Goal: Task Accomplishment & Management: Complete application form

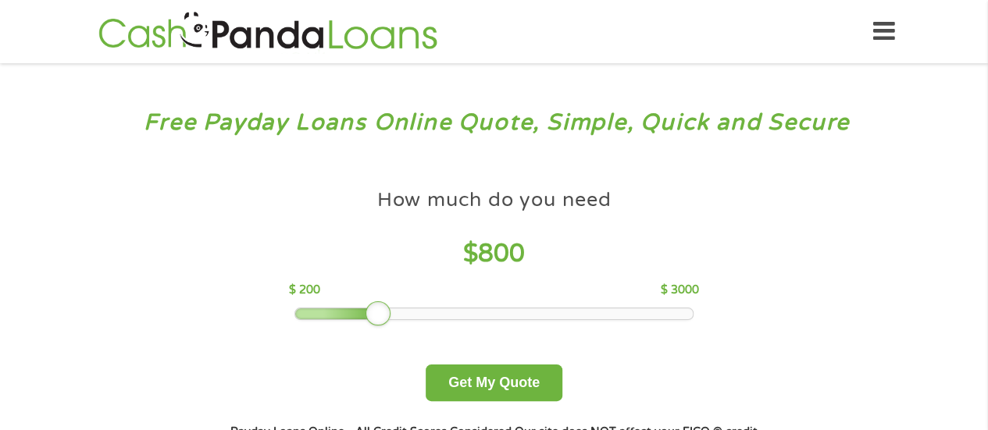
drag, startPoint x: 403, startPoint y: 314, endPoint x: 378, endPoint y: 315, distance: 25.0
click at [378, 315] on div at bounding box center [377, 313] width 25 height 25
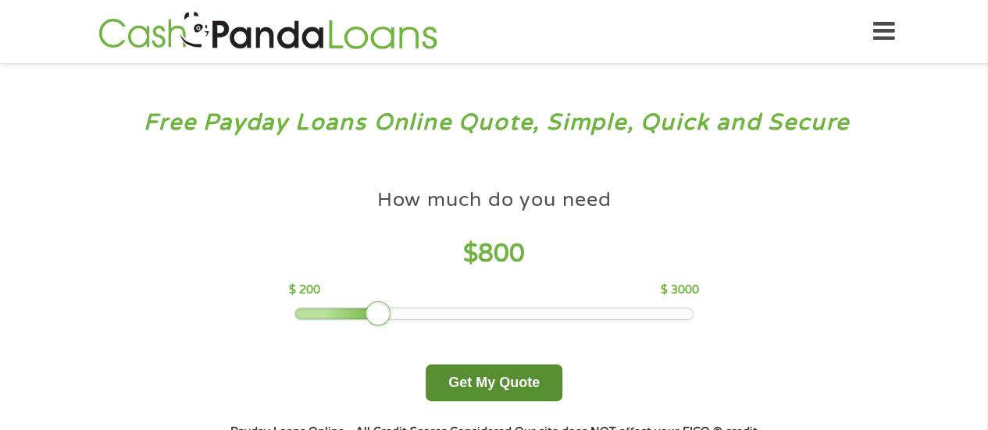
click at [478, 379] on button "Get My Quote" at bounding box center [494, 383] width 137 height 37
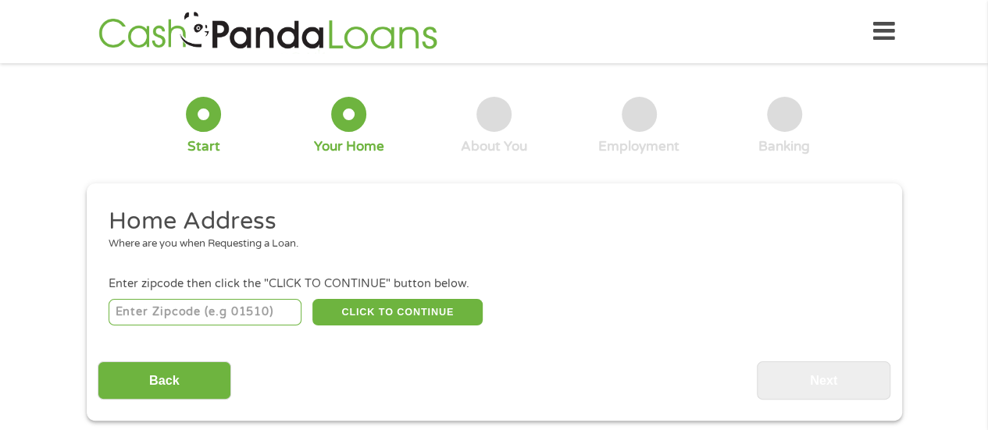
click at [258, 327] on div "CLICK TO CONTINUE Please recheck your Zipcode, it seems to be Incorrect" at bounding box center [494, 312] width 770 height 32
click at [244, 305] on input "number" at bounding box center [205, 312] width 193 height 27
type input "19901"
select select "[US_STATE]"
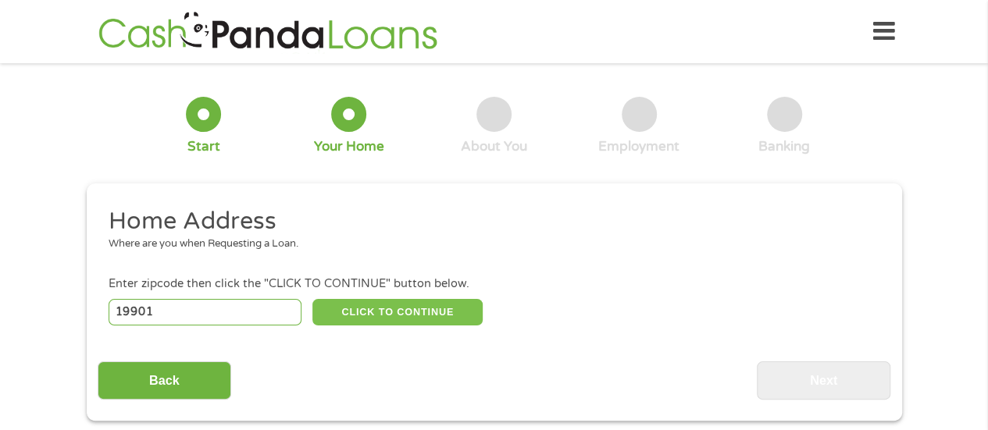
click at [368, 316] on button "CLICK TO CONTINUE" at bounding box center [397, 312] width 170 height 27
type input "19901"
type input "[GEOGRAPHIC_DATA]"
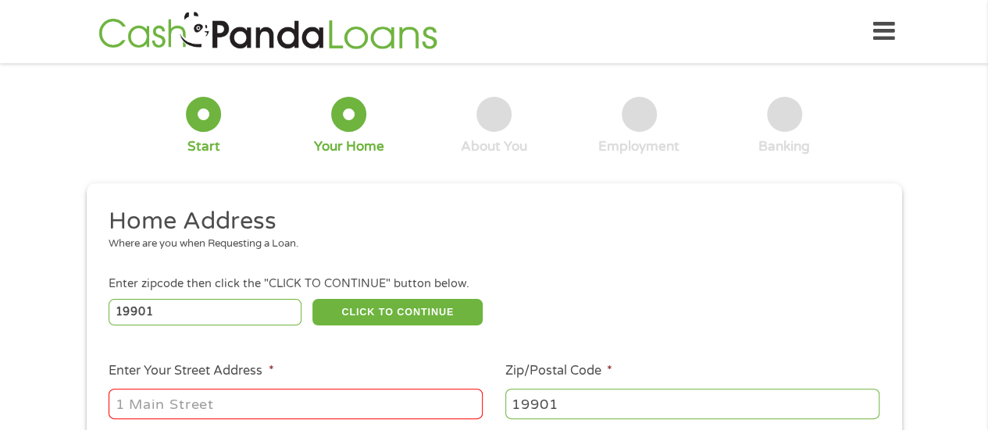
click at [340, 394] on input "Enter Your Street Address *" at bounding box center [296, 404] width 374 height 30
type input "[STREET_ADDRESS]"
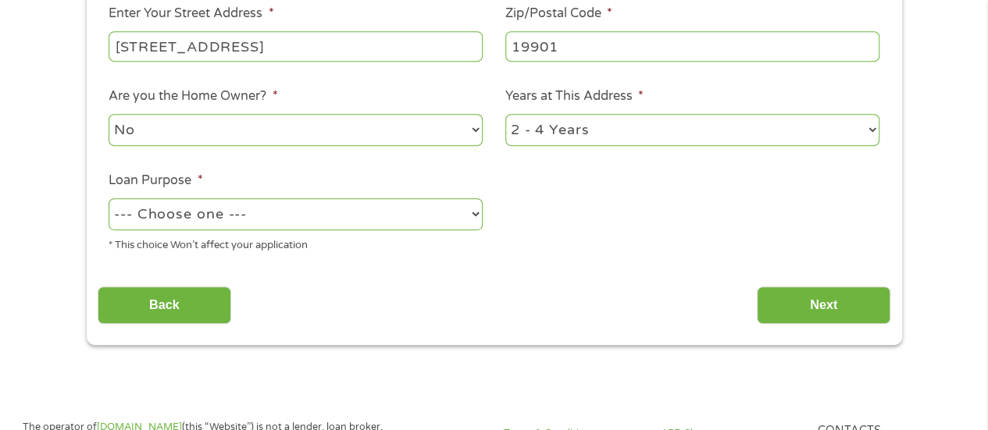
scroll to position [360, 0]
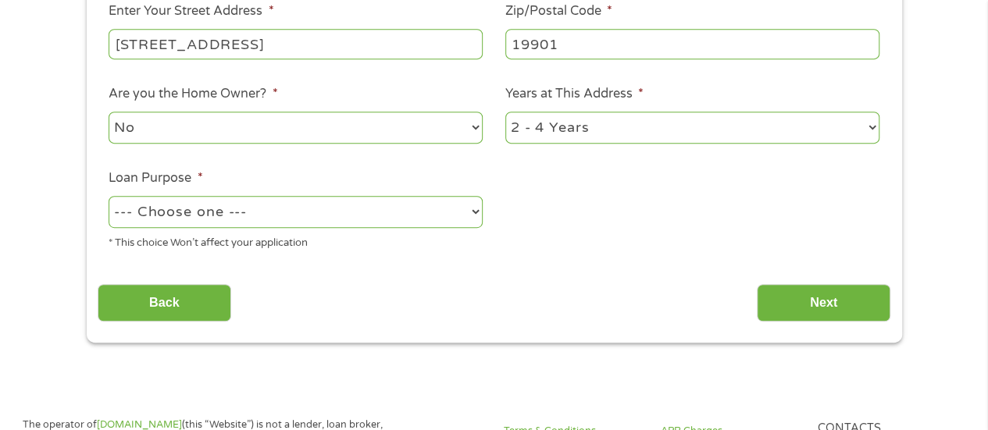
click at [420, 126] on select "No Yes" at bounding box center [296, 128] width 374 height 32
click at [598, 126] on select "1 Year or less 1 - 2 Years 2 - 4 Years Over 4 Years" at bounding box center [692, 128] width 374 height 32
select select "60months"
click at [505, 112] on select "1 Year or less 1 - 2 Years 2 - 4 Years Over 4 Years" at bounding box center [692, 128] width 374 height 32
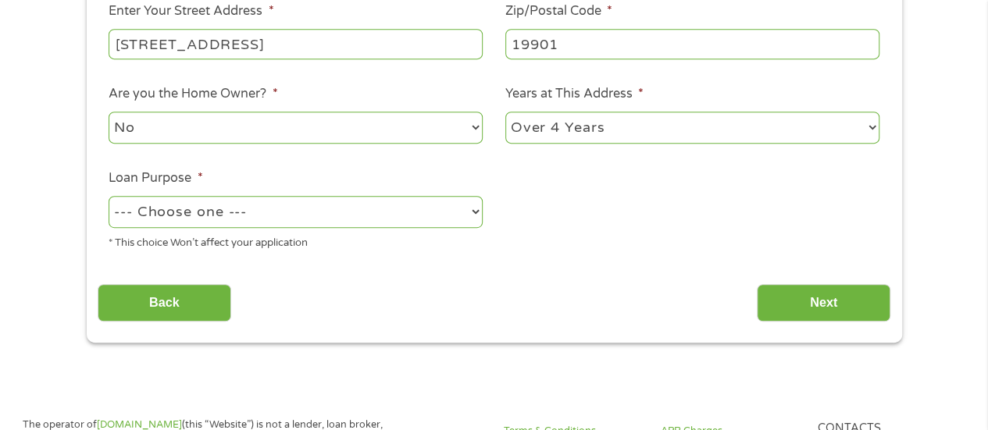
click at [412, 207] on select "--- Choose one --- Pay Bills Debt Consolidation Home Improvement Major Purchase…" at bounding box center [296, 212] width 374 height 32
select select "paybills"
click at [109, 197] on select "--- Choose one --- Pay Bills Debt Consolidation Home Improvement Major Purchase…" at bounding box center [296, 212] width 374 height 32
click at [789, 303] on input "Next" at bounding box center [824, 303] width 134 height 38
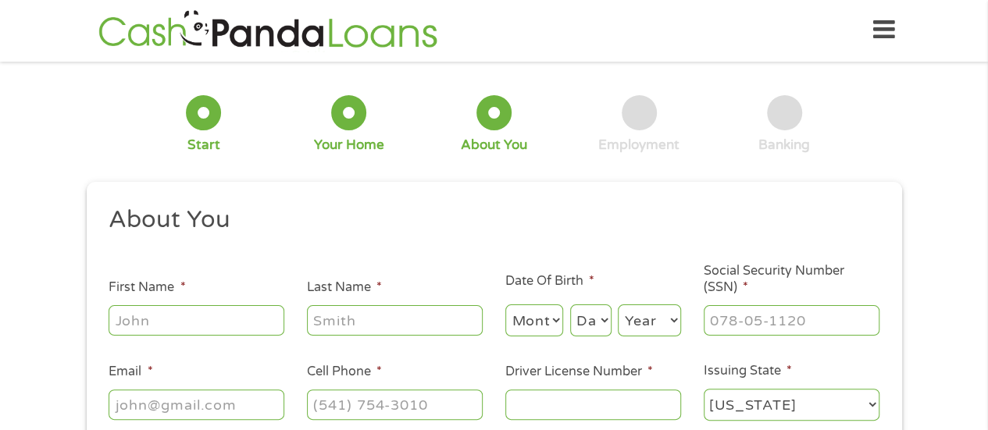
scroll to position [0, 0]
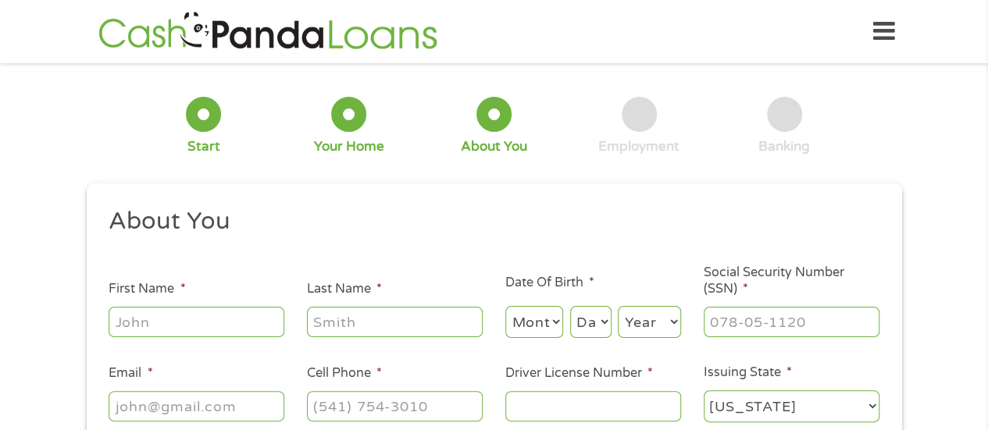
click at [248, 324] on input "First Name *" at bounding box center [197, 322] width 176 height 30
type input "[PERSON_NAME]"
click at [533, 318] on select "Month 1 2 3 4 5 6 7 8 9 10 11 12" at bounding box center [534, 322] width 59 height 32
select select "2"
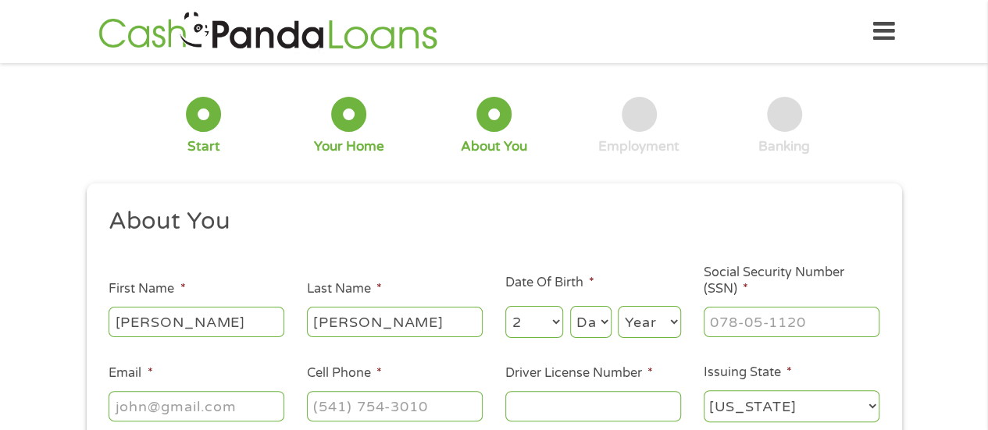
click at [505, 307] on select "Month 1 2 3 4 5 6 7 8 9 10 11 12" at bounding box center [534, 322] width 59 height 32
click at [597, 319] on select "Day 1 2 3 4 5 6 7 8 9 10 11 12 13 14 15 16 17 18 19 20 21 22 23 24 25 26 27 28 …" at bounding box center [590, 322] width 41 height 32
select select "26"
click at [570, 307] on select "Day 1 2 3 4 5 6 7 8 9 10 11 12 13 14 15 16 17 18 19 20 21 22 23 24 25 26 27 28 …" at bounding box center [590, 322] width 41 height 32
click at [664, 318] on select "Year [DATE] 2006 2005 2004 2003 2002 2001 2000 1999 1998 1997 1996 1995 1994 19…" at bounding box center [649, 322] width 63 height 32
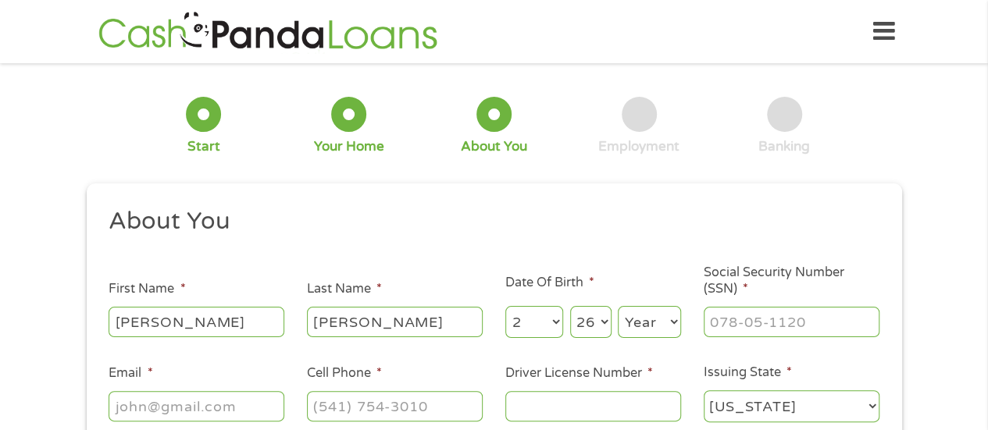
select select "1976"
click at [618, 307] on select "Year [DATE] 2006 2005 2004 2003 2002 2001 2000 1999 1998 1997 1996 1995 1994 19…" at bounding box center [649, 322] width 63 height 32
click at [781, 330] on input "___-__-____" at bounding box center [791, 322] width 176 height 30
type input "139-68-4757"
click at [272, 401] on input "Email *" at bounding box center [197, 406] width 176 height 30
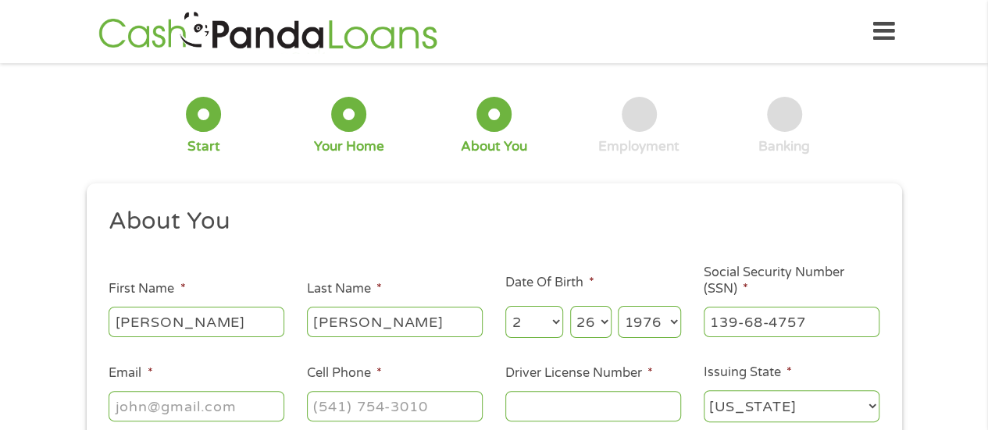
click at [272, 401] on input "Email *" at bounding box center [197, 406] width 176 height 30
type input "[EMAIL_ADDRESS][DOMAIN_NAME]"
click at [431, 407] on input "(___) ___-____" at bounding box center [395, 406] width 176 height 30
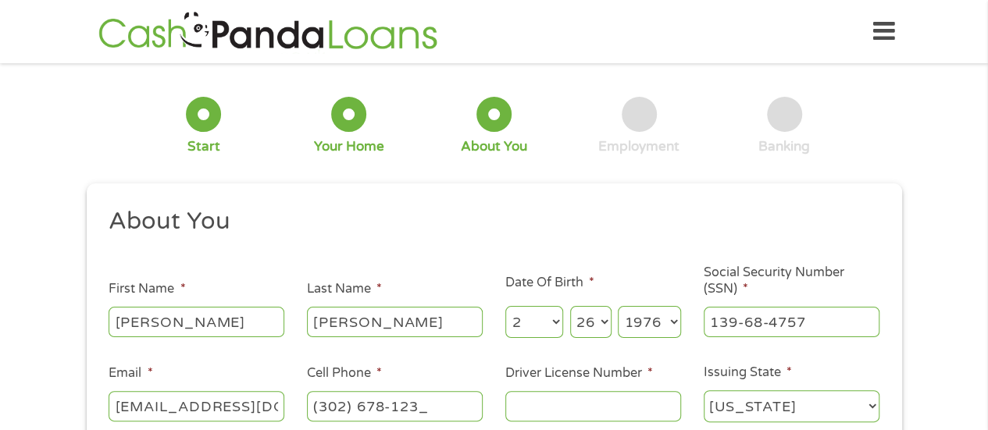
type input "[PHONE_NUMBER]"
click at [533, 407] on input "Driver License Number *" at bounding box center [593, 406] width 176 height 30
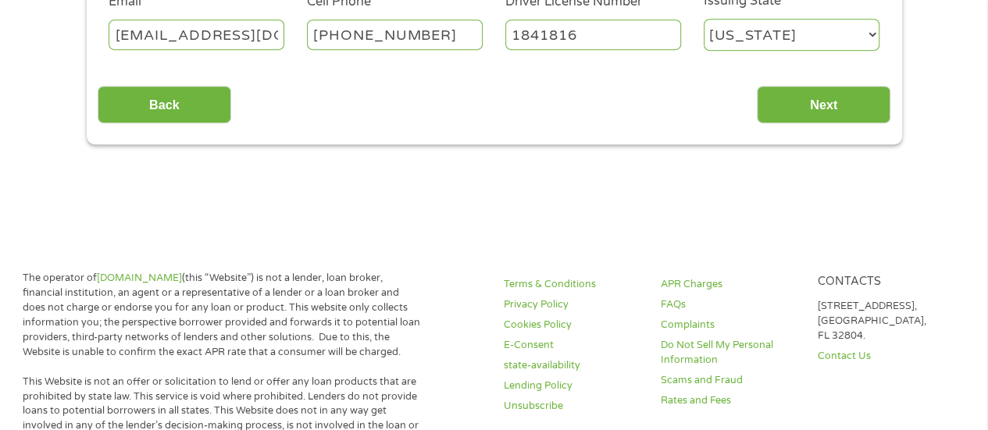
scroll to position [408, 0]
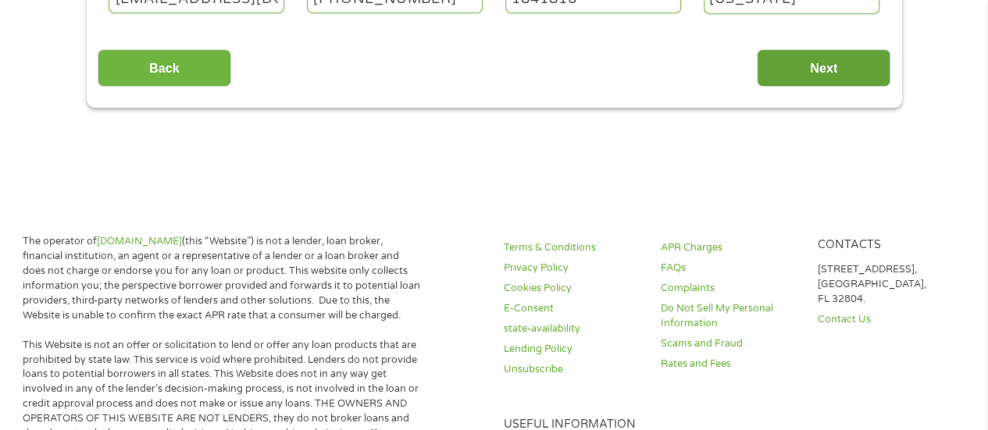
type input "1841816"
click at [817, 65] on input "Next" at bounding box center [824, 68] width 134 height 38
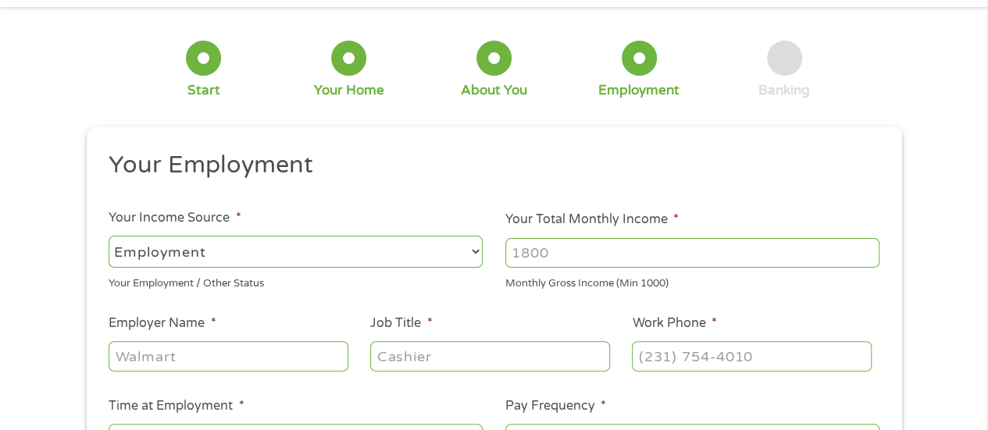
scroll to position [0, 0]
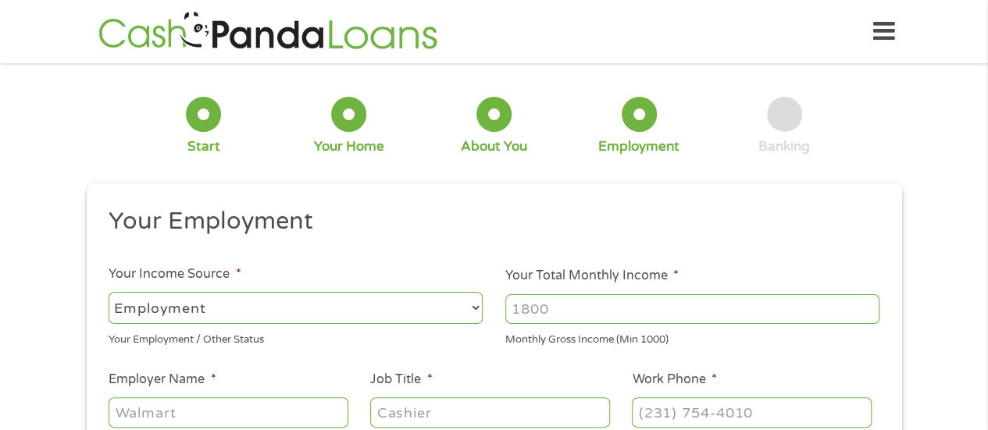
click at [548, 311] on input "Your Total Monthly Income *" at bounding box center [692, 309] width 374 height 30
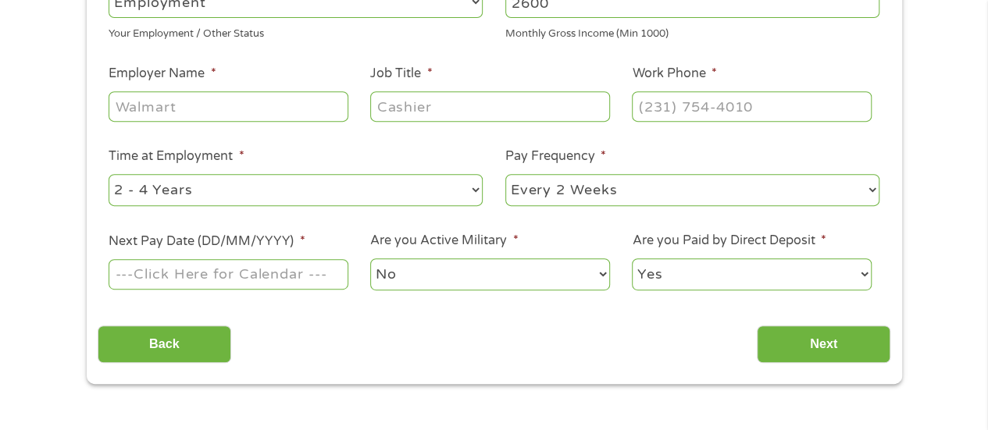
scroll to position [335, 0]
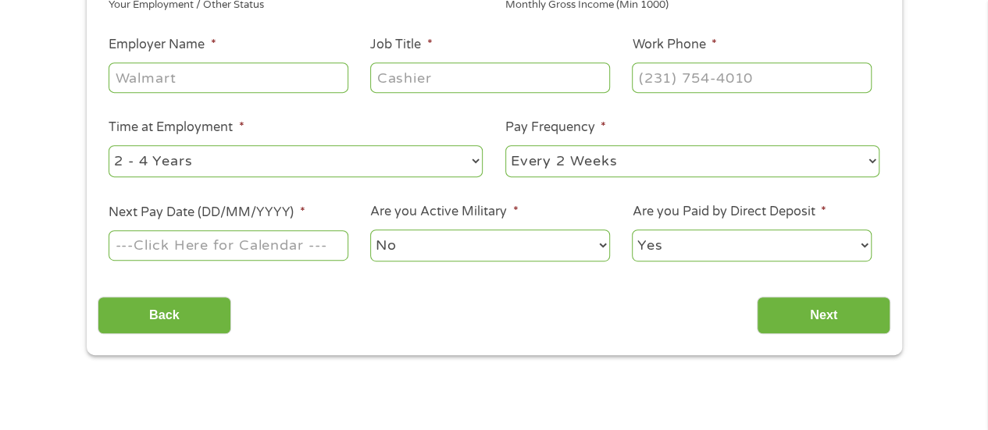
type input "2600"
click at [266, 79] on input "Employer Name *" at bounding box center [228, 77] width 239 height 30
type input "B"
type input "Brass Sales"
click at [409, 85] on input "Job Title *" at bounding box center [489, 77] width 239 height 30
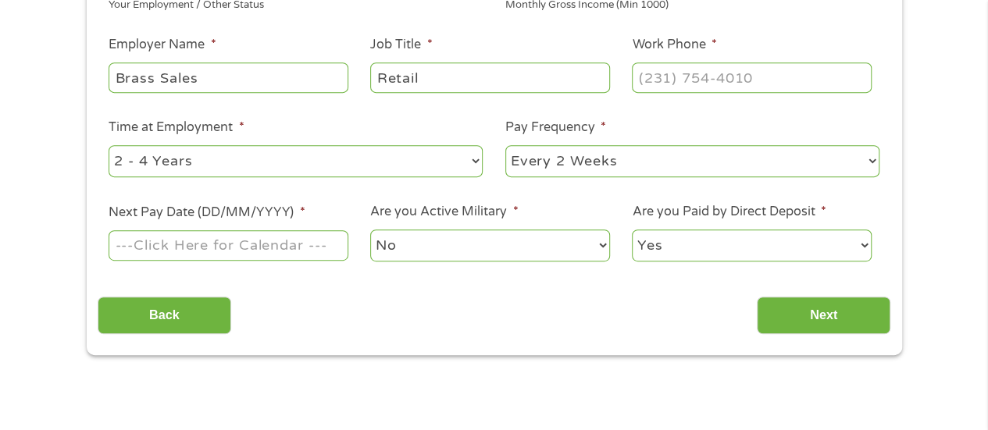
type input "Retail"
click at [648, 73] on input "(___) ___-____" at bounding box center [751, 77] width 239 height 30
type input "[PHONE_NUMBER]"
click at [321, 159] on select "--- Choose one --- 1 Year or less 1 - 2 Years 2 - 4 Years Over 4 Years" at bounding box center [296, 161] width 374 height 32
select select "60months"
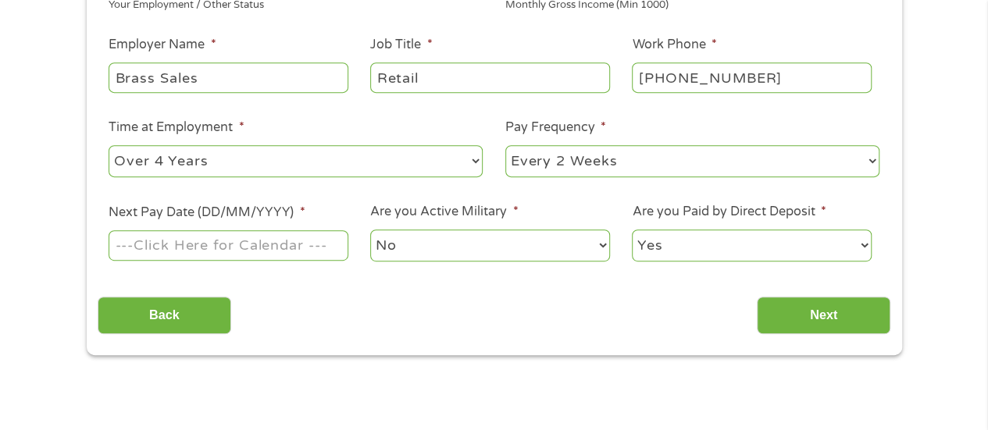
click at [109, 145] on select "--- Choose one --- 1 Year or less 1 - 2 Years 2 - 4 Years Over 4 Years" at bounding box center [296, 161] width 374 height 32
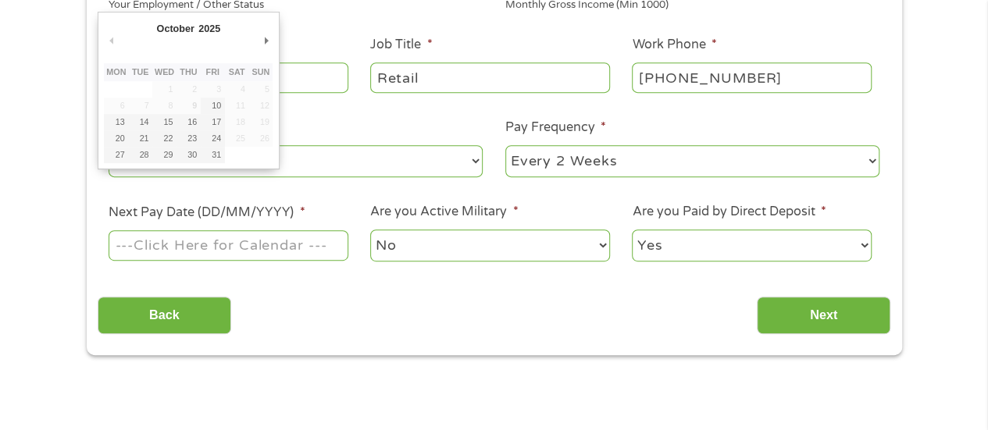
click at [294, 244] on input "Next Pay Date (DD/MM/YYYY) *" at bounding box center [228, 245] width 239 height 30
type input "[DATE]"
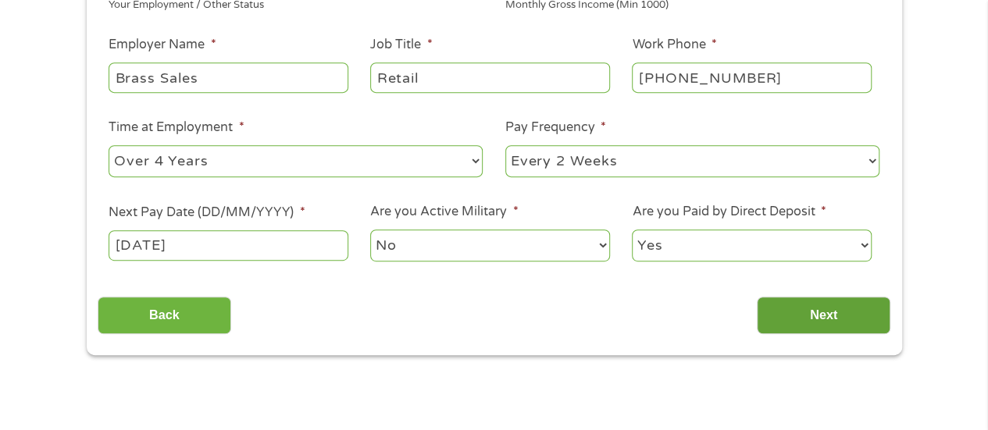
click at [799, 314] on input "Next" at bounding box center [824, 316] width 134 height 38
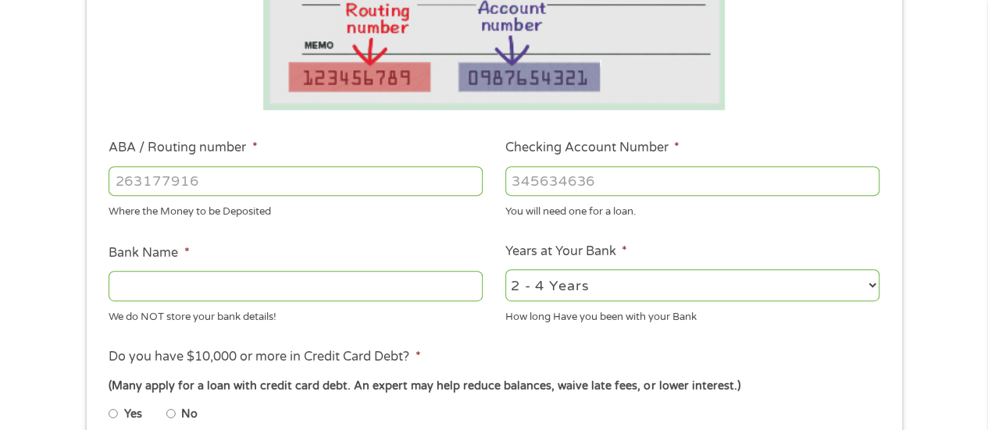
scroll to position [434, 0]
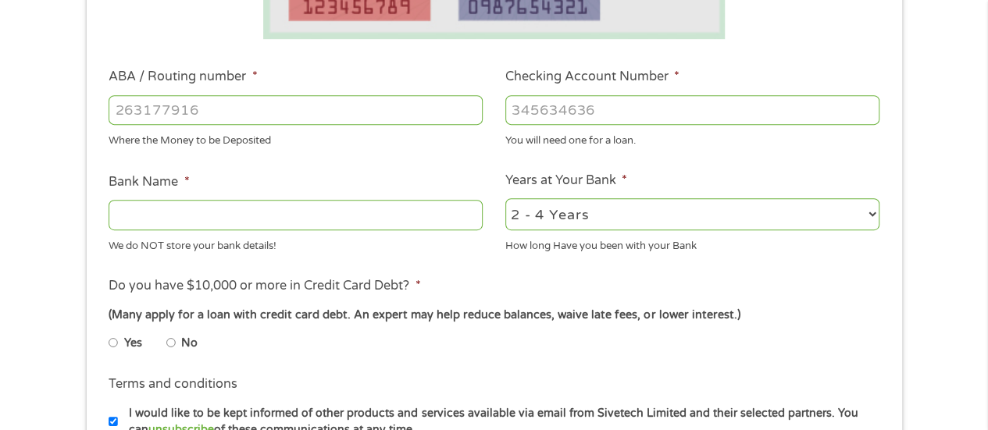
click at [339, 109] on input "ABA / Routing number *" at bounding box center [296, 110] width 374 height 30
type input "031207607"
type input "PNC BANK [US_STATE]"
type input "031207607"
click at [539, 115] on input "Checking Account Number *" at bounding box center [692, 110] width 374 height 30
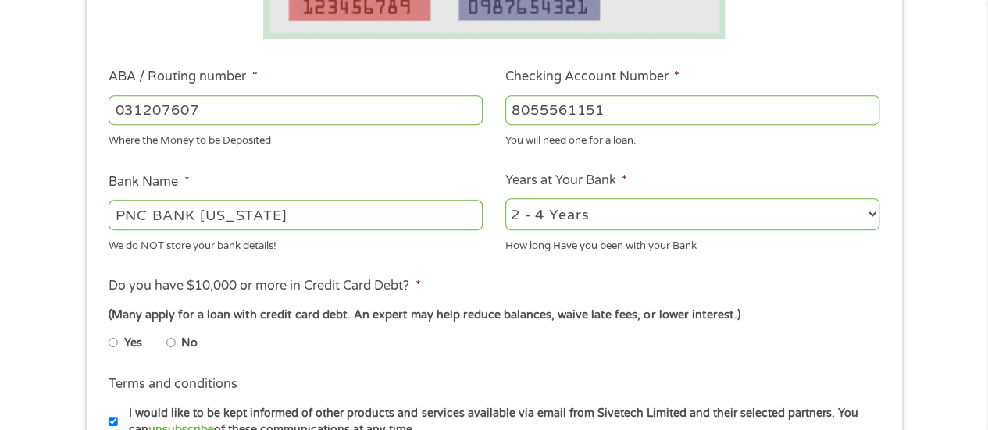
type input "8055561151"
click at [684, 219] on select "2 - 4 Years 6 - 12 Months 1 - 2 Years Over 4 Years" at bounding box center [692, 214] width 374 height 32
select select "60months"
click at [505, 199] on select "2 - 4 Years 6 - 12 Months 1 - 2 Years Over 4 Years" at bounding box center [692, 214] width 374 height 32
click at [172, 343] on input "No" at bounding box center [170, 342] width 9 height 25
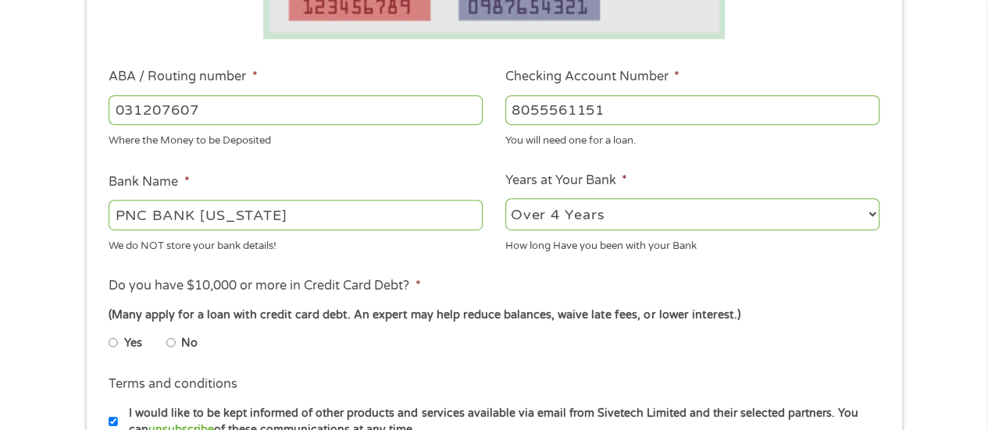
radio input "true"
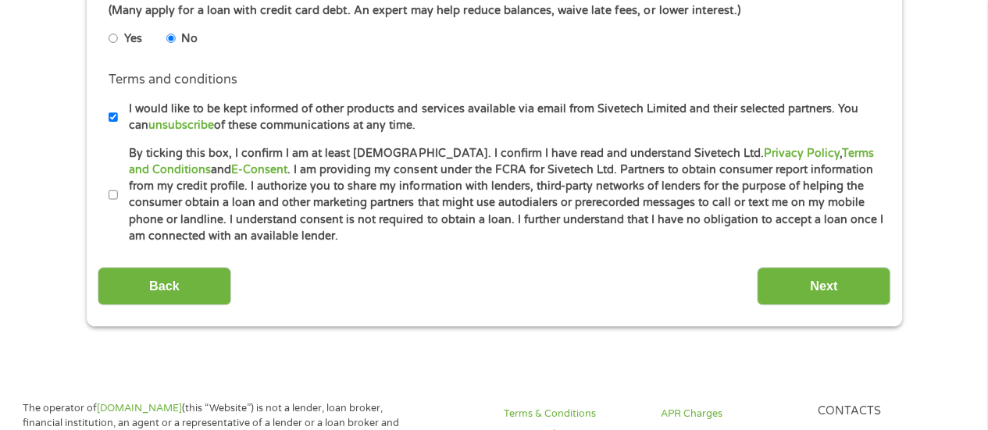
scroll to position [794, 0]
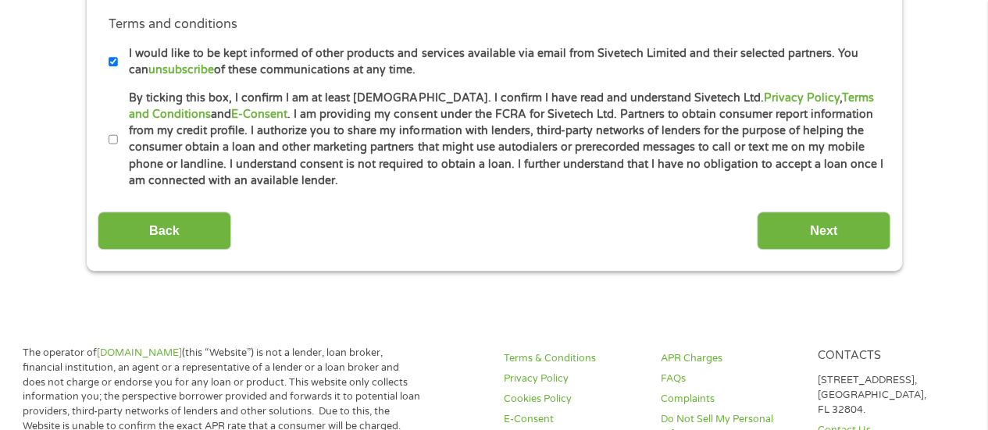
click at [114, 59] on input "I would like to be kept informed of other products and services available via e…" at bounding box center [113, 61] width 9 height 25
checkbox input "false"
click at [114, 140] on input "By ticking this box, I confirm I am at least [DEMOGRAPHIC_DATA]. I confirm I ha…" at bounding box center [113, 139] width 9 height 25
checkbox input "true"
click at [842, 223] on input "Next" at bounding box center [824, 231] width 134 height 38
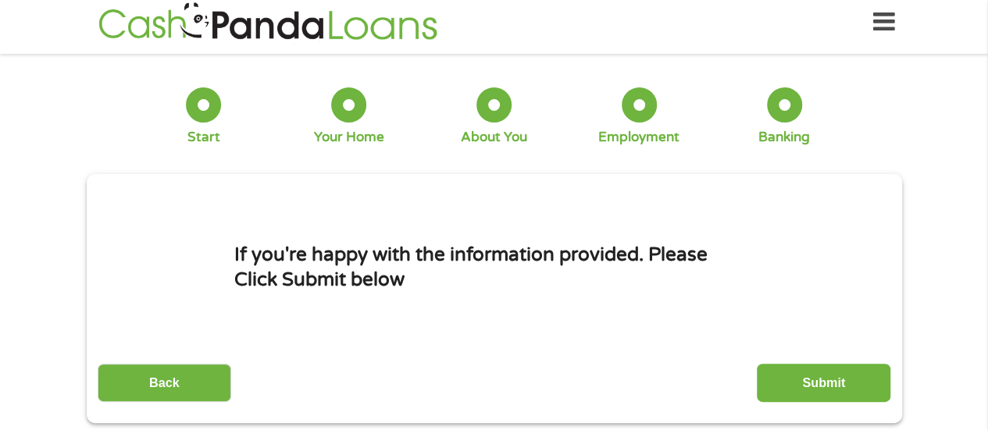
scroll to position [0, 0]
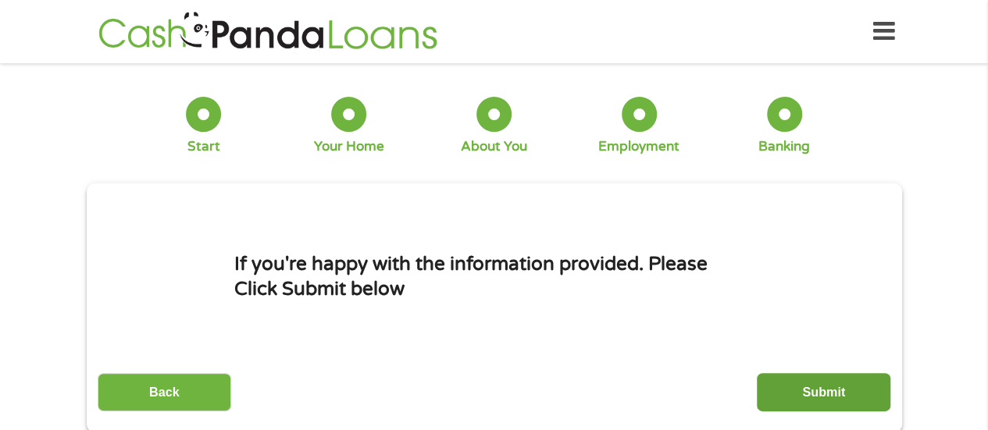
click at [815, 382] on input "Submit" at bounding box center [824, 392] width 134 height 38
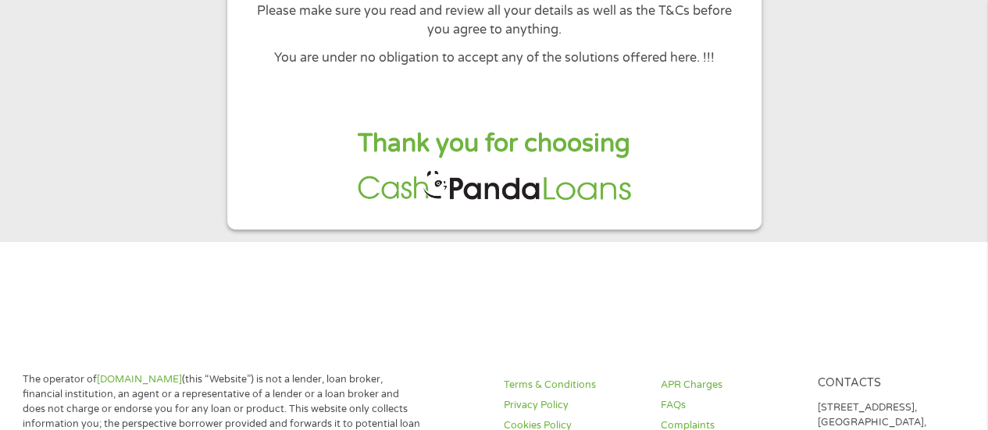
scroll to position [433, 0]
